Goal: Navigation & Orientation: Find specific page/section

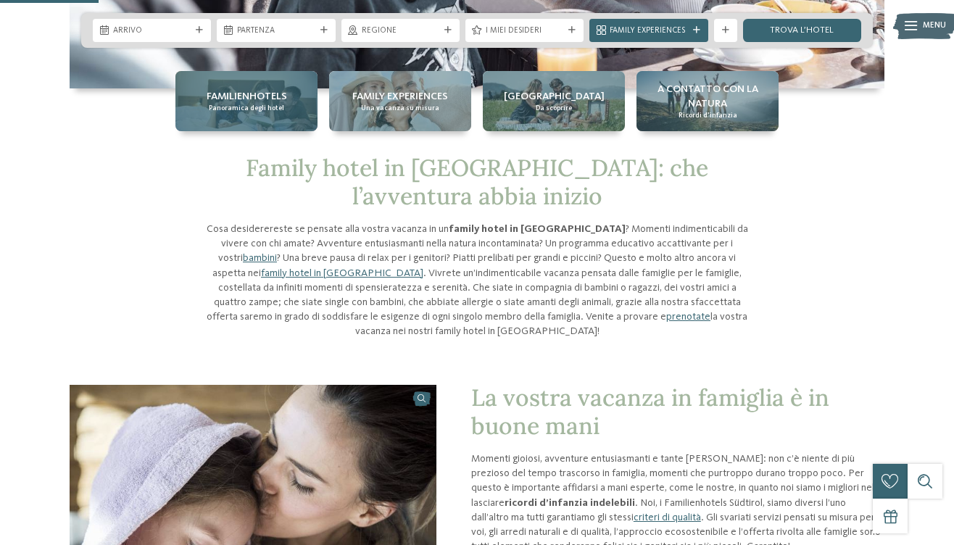
click at [269, 102] on span "Familienhotels" at bounding box center [247, 96] width 80 height 15
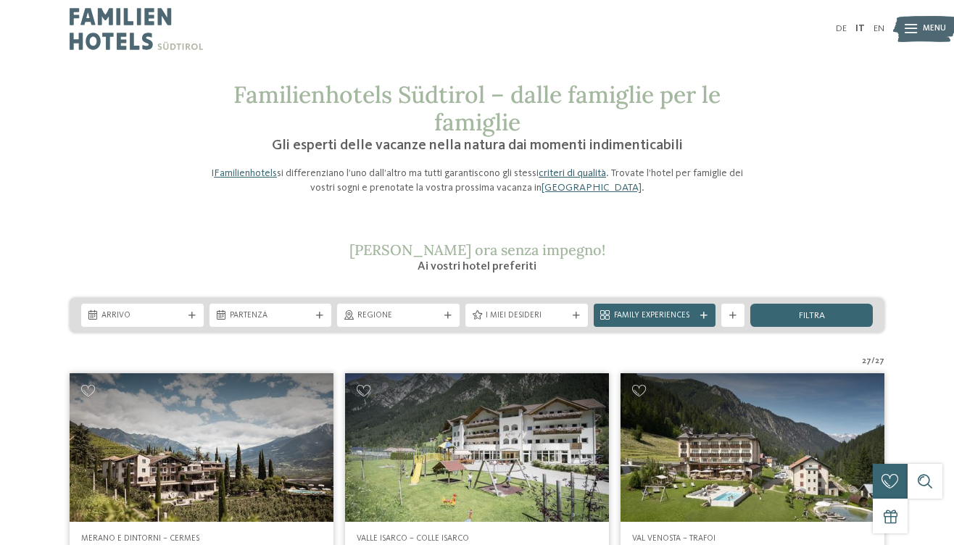
click at [599, 175] on link "criteri di qualità" at bounding box center [572, 173] width 67 height 10
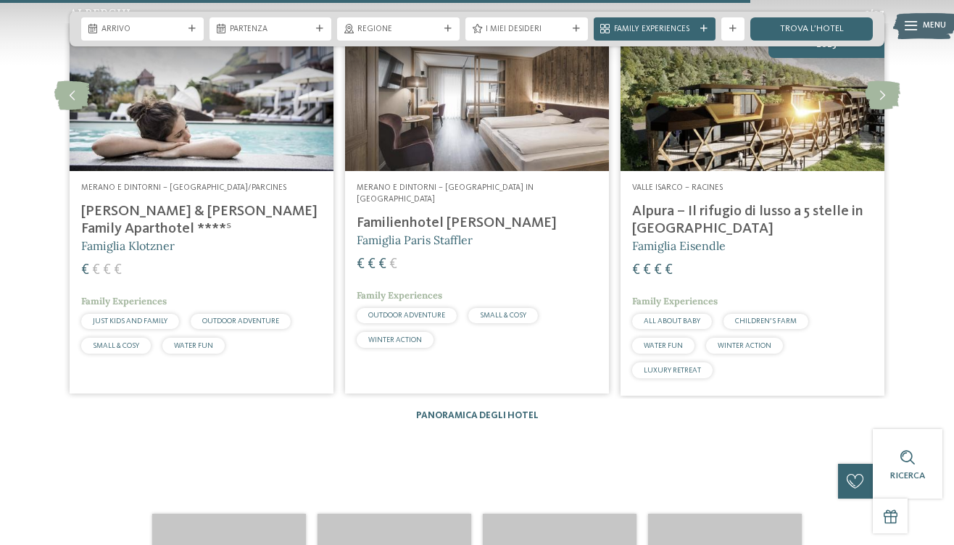
scroll to position [1409, 0]
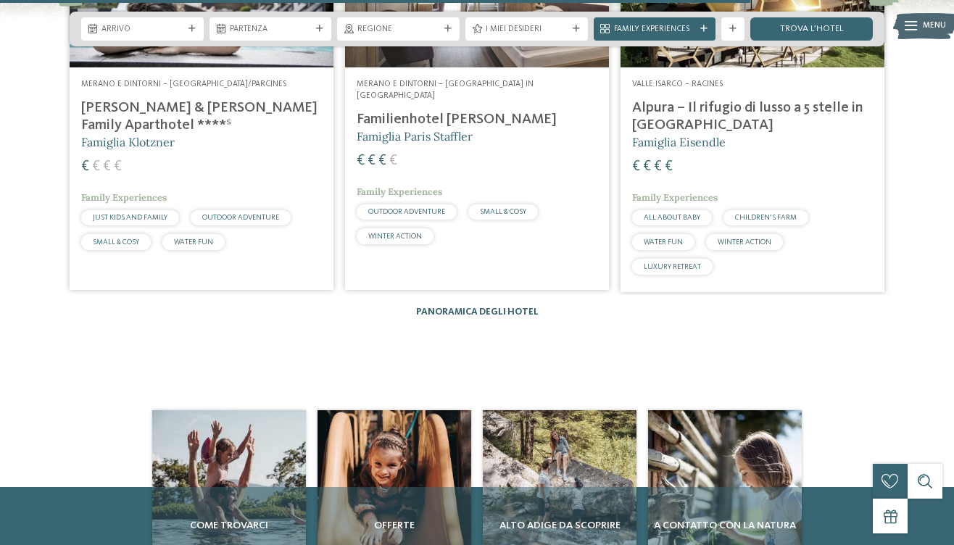
click at [523, 307] on link "Panoramica degli hotel" at bounding box center [477, 311] width 123 height 9
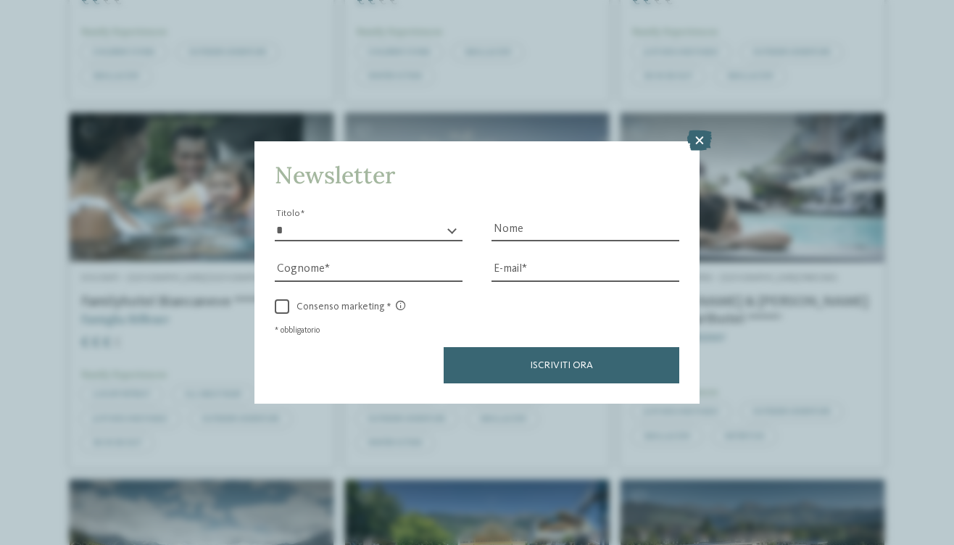
scroll to position [1024, 0]
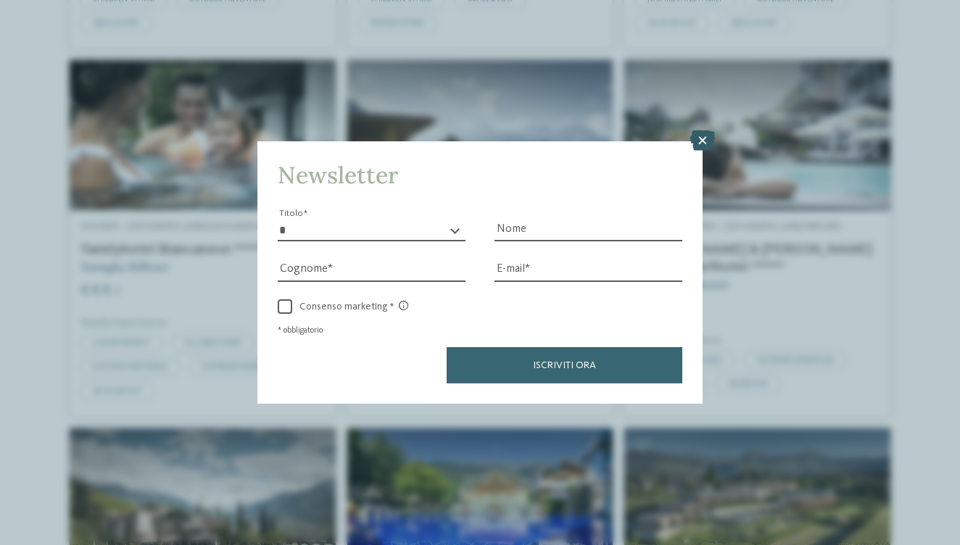
click at [700, 144] on icon at bounding box center [702, 141] width 25 height 20
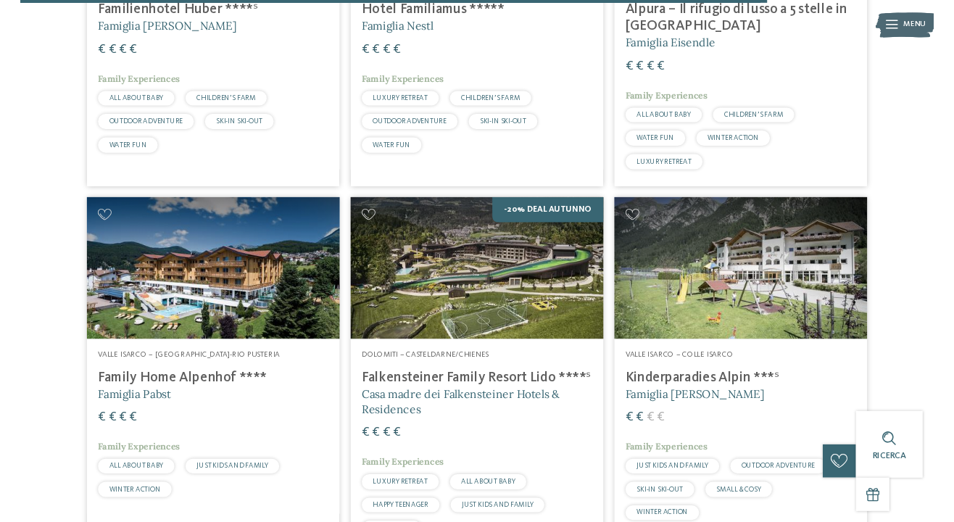
scroll to position [3207, 0]
